Goal: Task Accomplishment & Management: Manage account settings

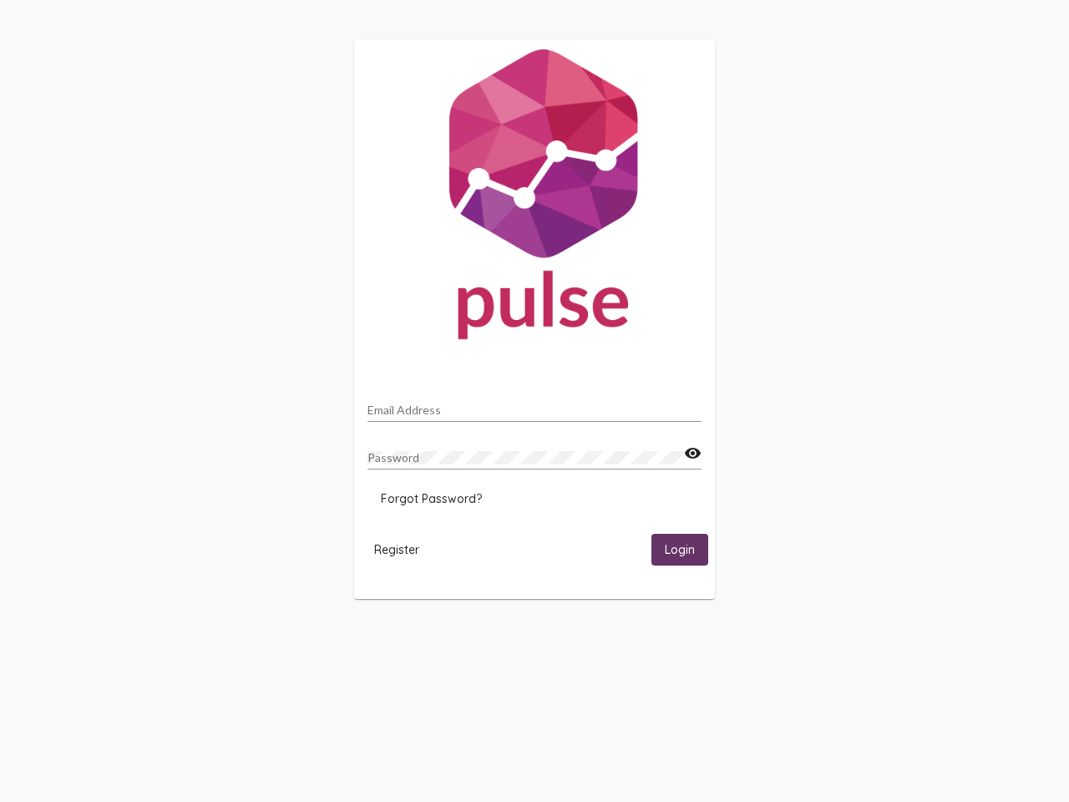
click at [535, 405] on input "Email Address" at bounding box center [534, 409] width 334 height 13
click at [692, 454] on mat-icon "visibility" at bounding box center [693, 453] width 18 height 20
click at [431, 499] on span "Forgot Password?" at bounding box center [431, 498] width 101 height 15
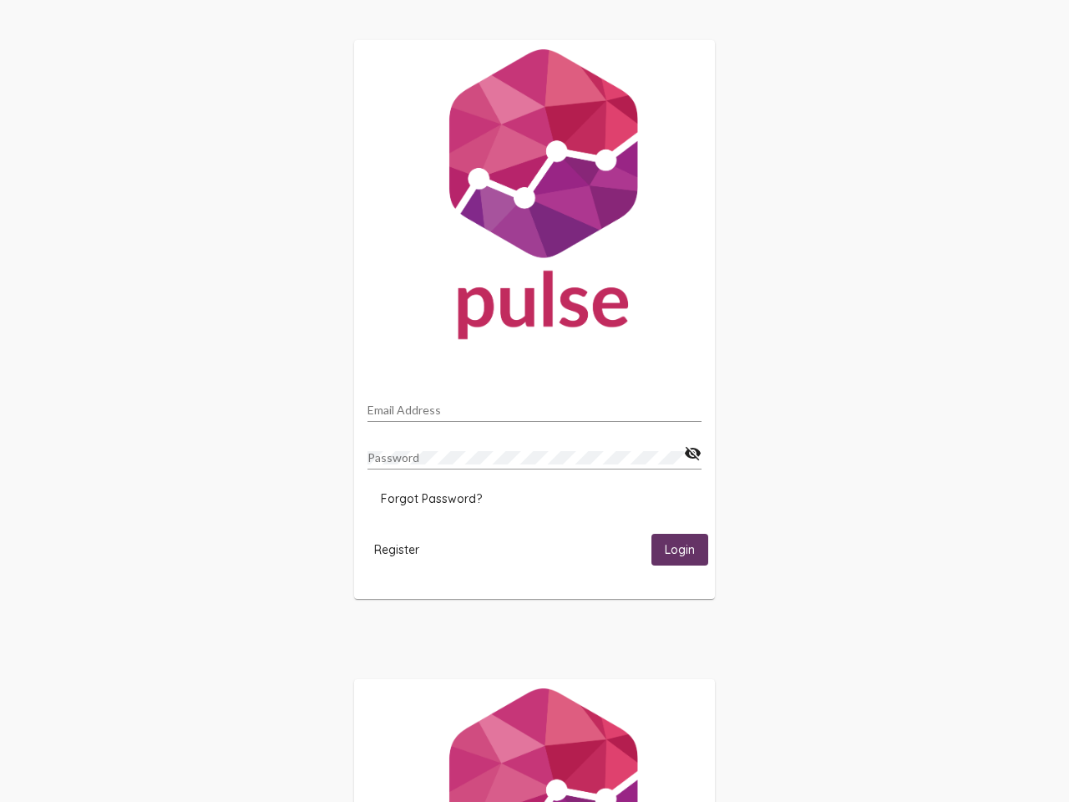
click at [397, 549] on html "Email Address Password visibility_off Forgot Password? Register Login" at bounding box center [534, 541] width 1069 height 1082
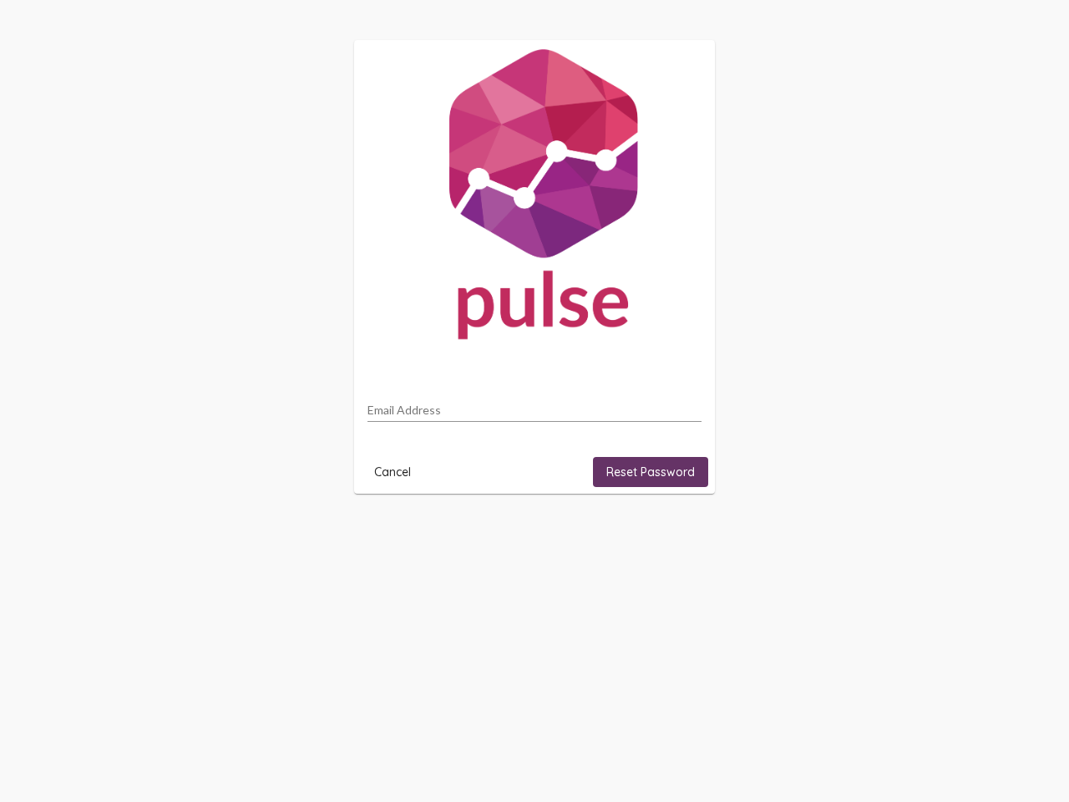
click at [680, 534] on html "Email Address Cancel Reset Password" at bounding box center [534, 267] width 1069 height 534
